Goal: Transaction & Acquisition: Purchase product/service

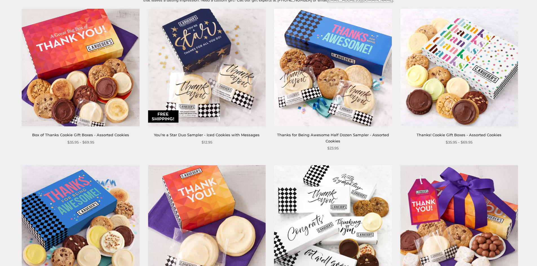
scroll to position [113, 0]
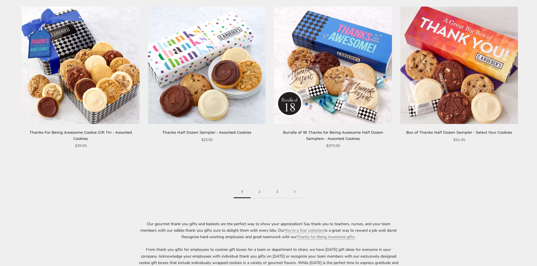
scroll to position [986, 0]
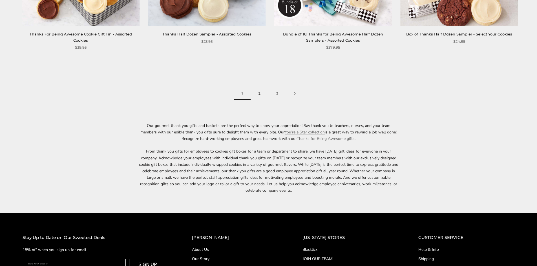
click at [260, 97] on link "2" at bounding box center [259, 93] width 18 height 13
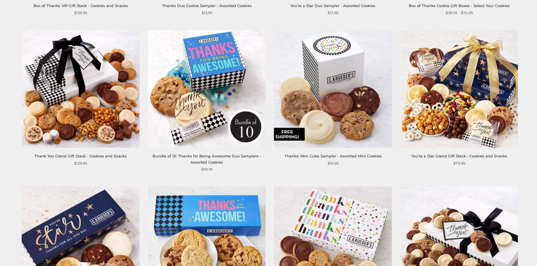
scroll to position [366, 0]
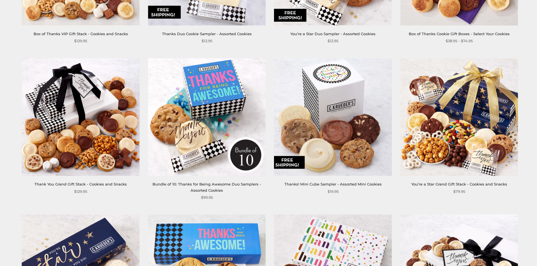
click at [452, 107] on img at bounding box center [458, 116] width 117 height 117
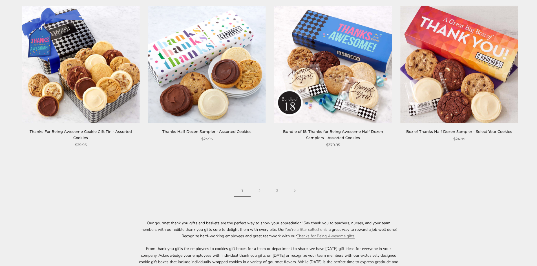
scroll to position [902, 0]
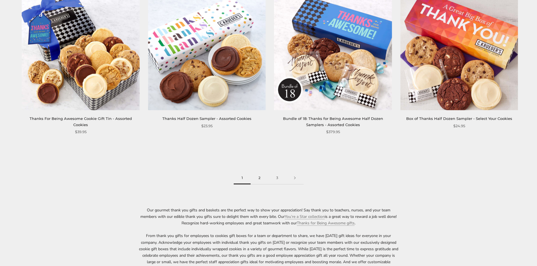
click at [257, 179] on link "2" at bounding box center [259, 178] width 18 height 13
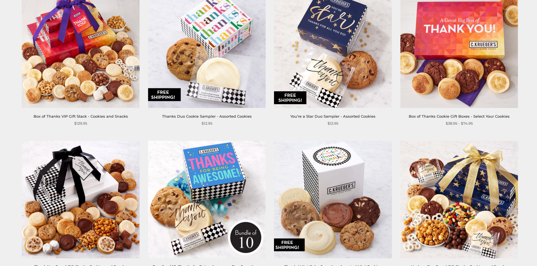
scroll to position [254, 0]
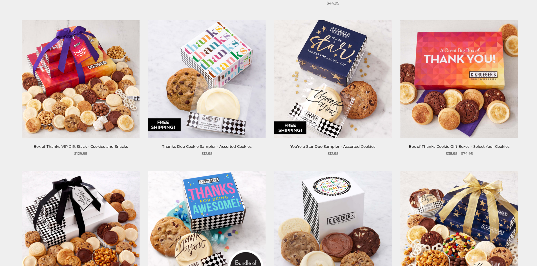
click at [454, 119] on img at bounding box center [458, 78] width 117 height 117
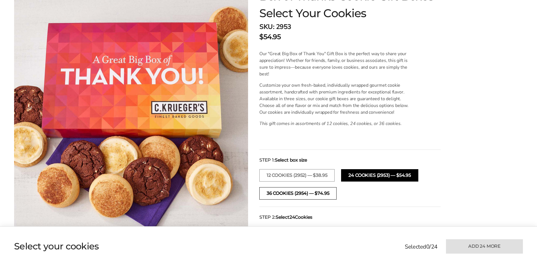
click at [283, 193] on button "36 COOKIES (2954) — $74.95" at bounding box center [297, 193] width 77 height 12
